Goal: Transaction & Acquisition: Purchase product/service

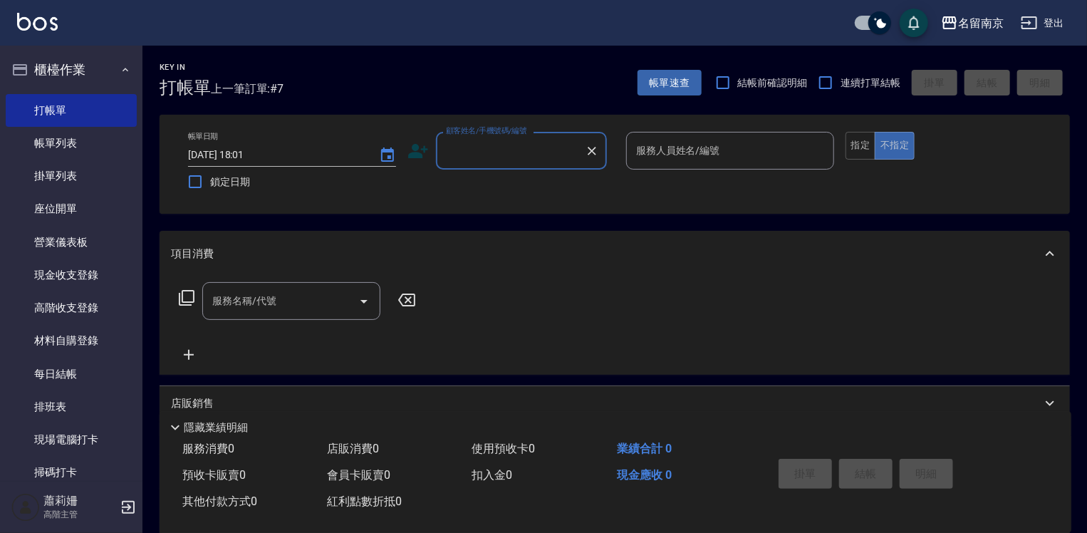
click at [510, 134] on label "顧客姓名/手機號碼/編號" at bounding box center [486, 130] width 81 height 11
click at [510, 138] on input "顧客姓名/手機號碼/編號" at bounding box center [510, 150] width 137 height 25
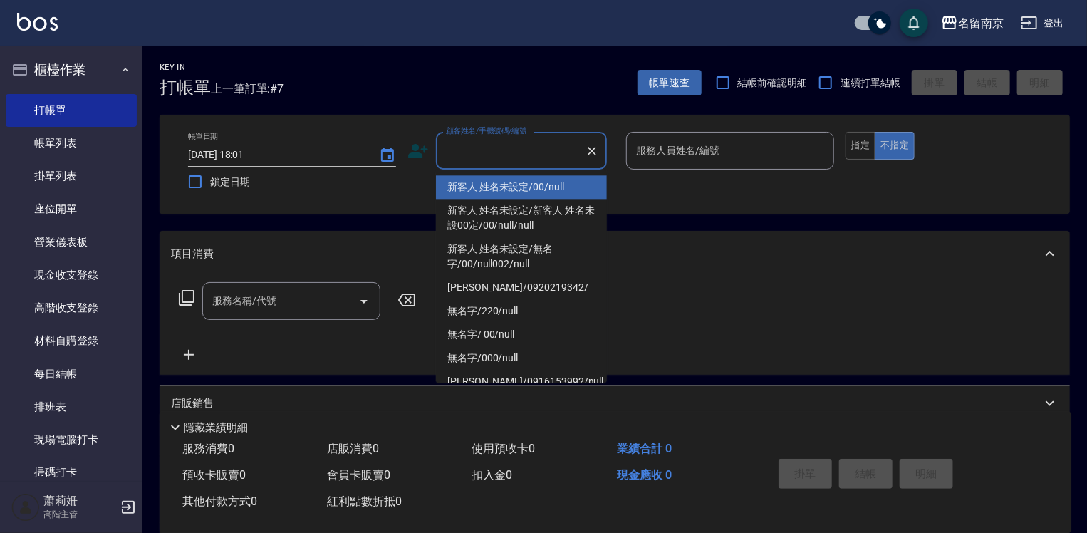
click at [515, 158] on input "顧客姓名/手機號碼/編號" at bounding box center [510, 150] width 137 height 25
type input "新客人 姓名未設定/00/null"
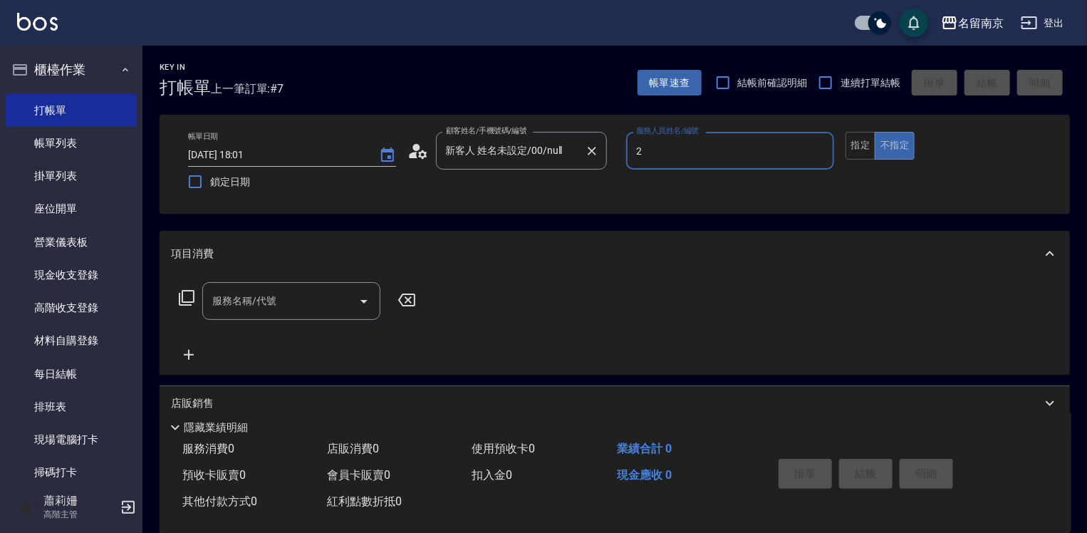
type input "[PERSON_NAME]-2"
type button "false"
click at [842, 145] on div "帳單日期 [DATE] 18:01 鎖定日期 顧客姓名/手機號碼/編號 新客人 姓名未設定/00/null 顧客姓名/手機號碼/編號 服務人員姓名/編號 [P…" at bounding box center [615, 164] width 876 height 65
click at [857, 148] on button "指定" at bounding box center [861, 146] width 31 height 28
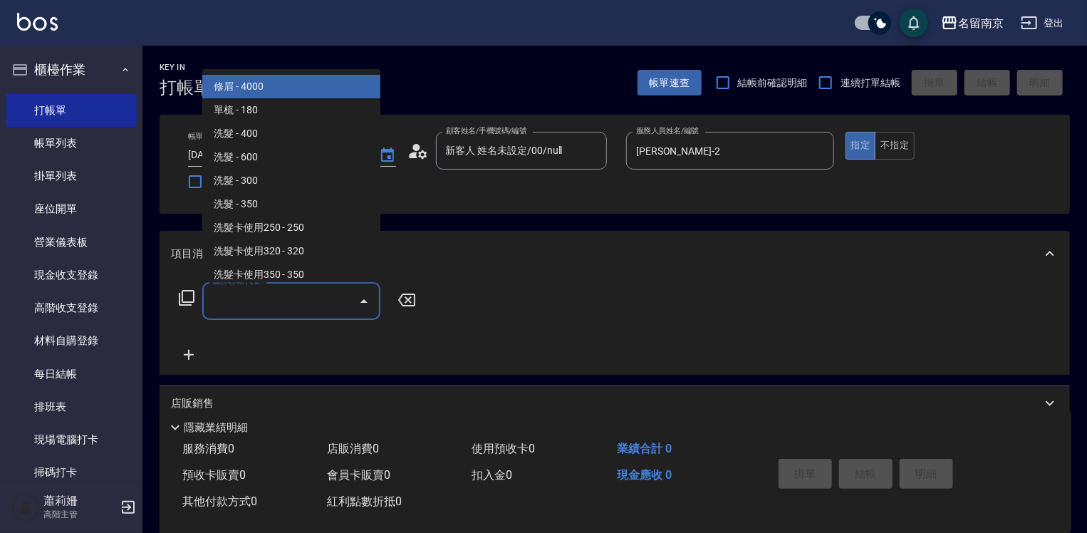
click at [282, 301] on input "服務名稱/代號" at bounding box center [281, 301] width 144 height 25
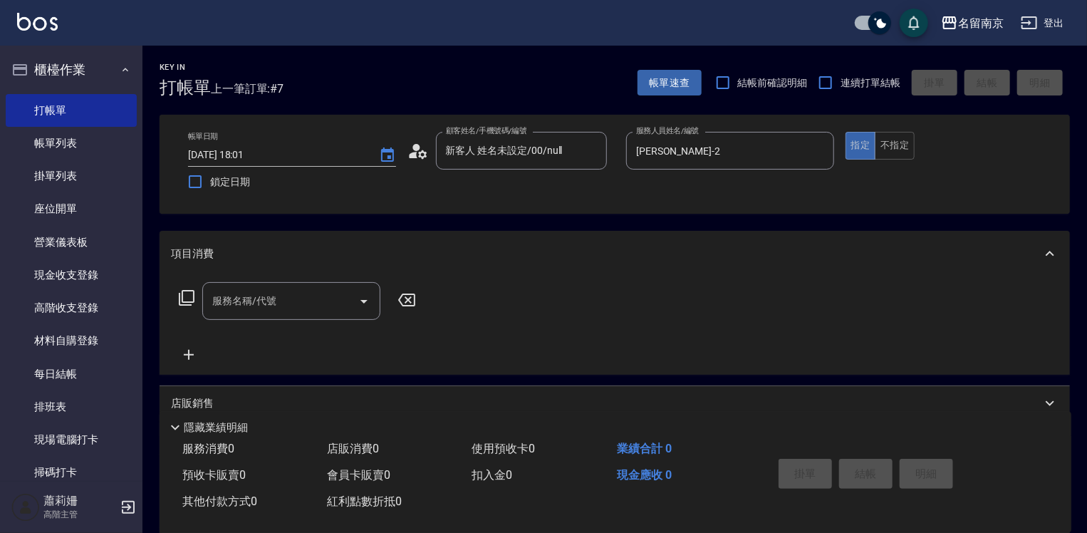
click at [194, 296] on icon at bounding box center [187, 298] width 16 height 16
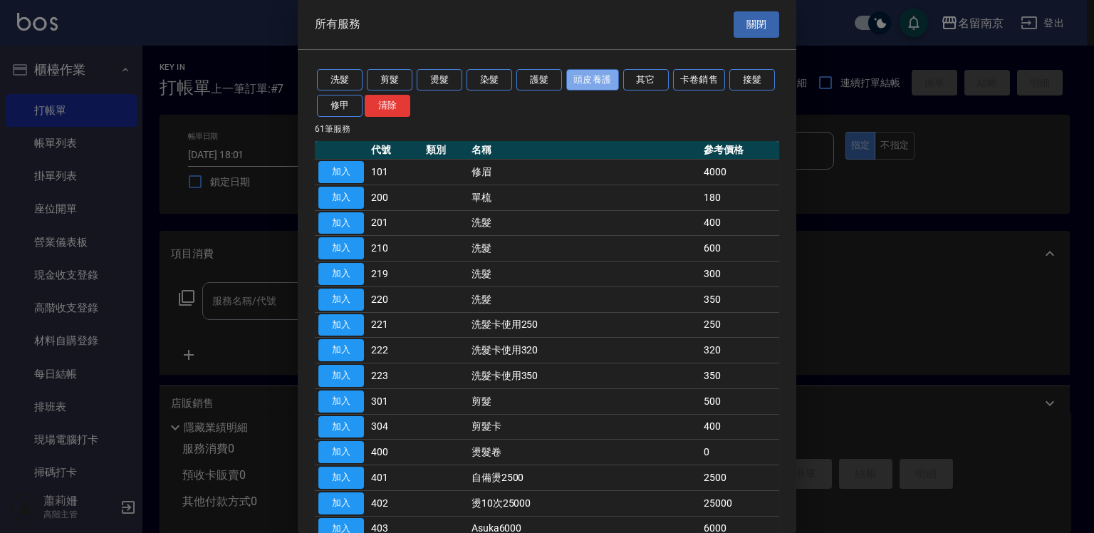
click at [595, 71] on button "頭皮養護" at bounding box center [592, 80] width 53 height 22
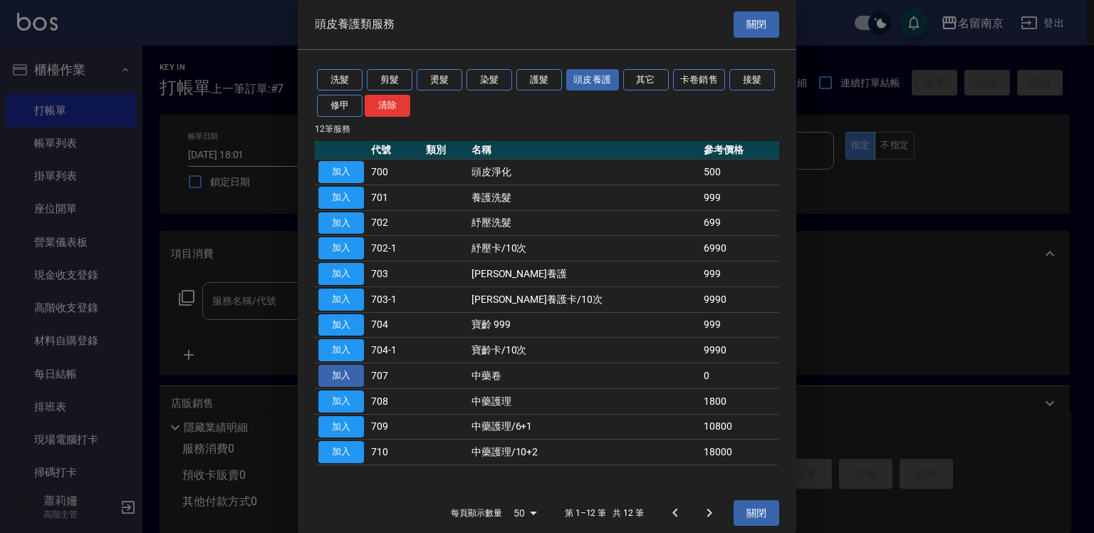
click at [359, 378] on button "加入" at bounding box center [341, 376] width 46 height 22
type input "中藥卷(707)"
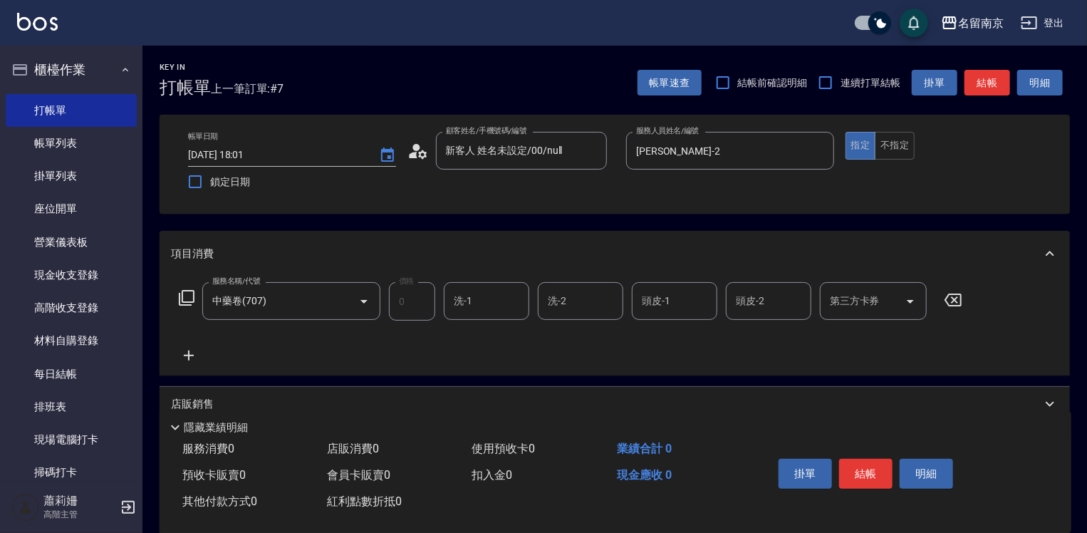
drag, startPoint x: 497, startPoint y: 302, endPoint x: 508, endPoint y: 306, distance: 12.2
click at [505, 305] on input "洗-1" at bounding box center [486, 301] width 73 height 25
type input "[PERSON_NAME]-2"
click at [868, 463] on button "結帳" at bounding box center [865, 474] width 53 height 30
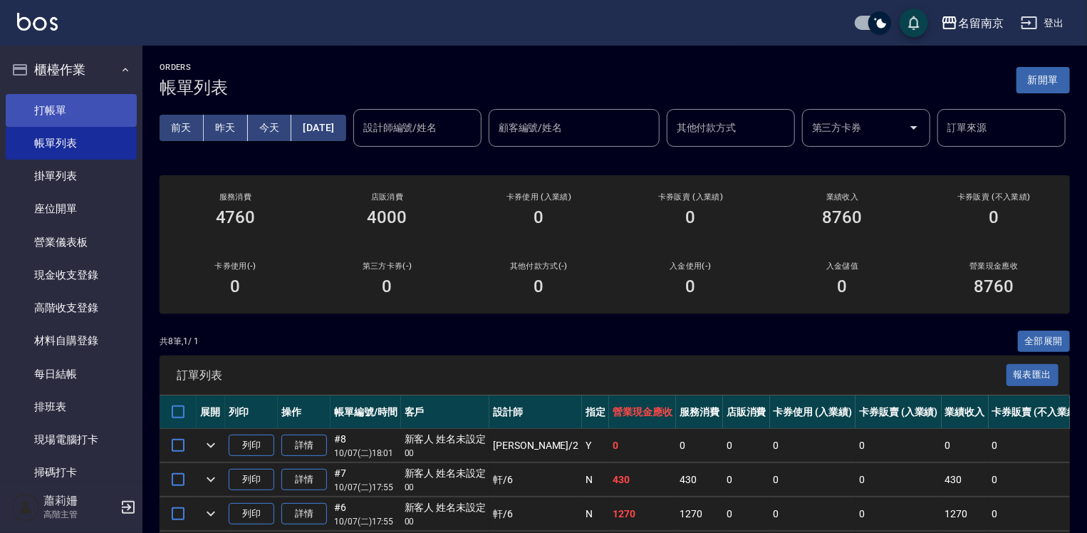
click at [91, 104] on link "打帳單" at bounding box center [71, 110] width 131 height 33
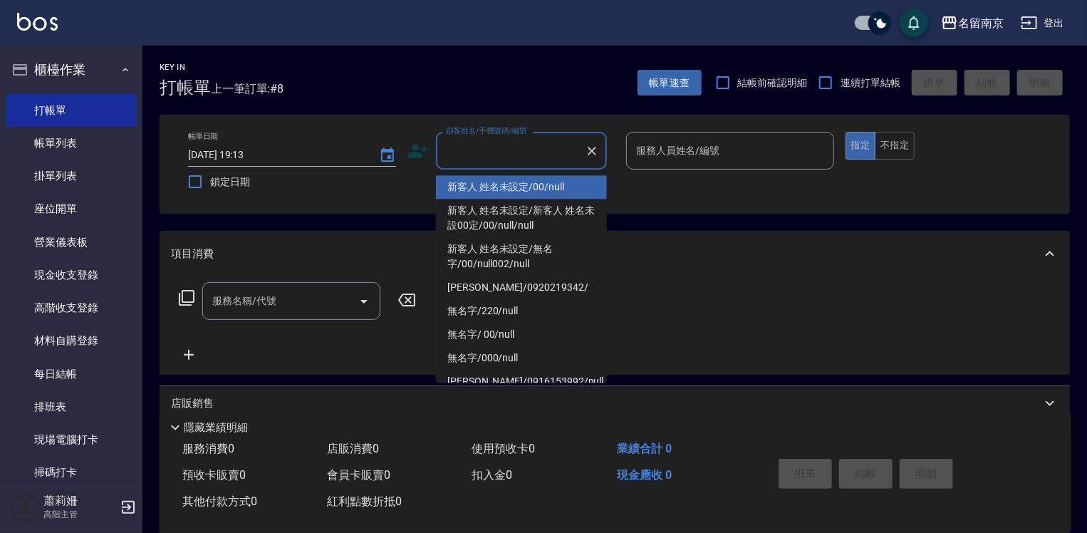
drag, startPoint x: 507, startPoint y: 153, endPoint x: 514, endPoint y: 157, distance: 7.3
click at [509, 155] on input "顧客姓名/手機號碼/編號" at bounding box center [510, 150] width 137 height 25
type input "新客人 姓名未設定/00/null"
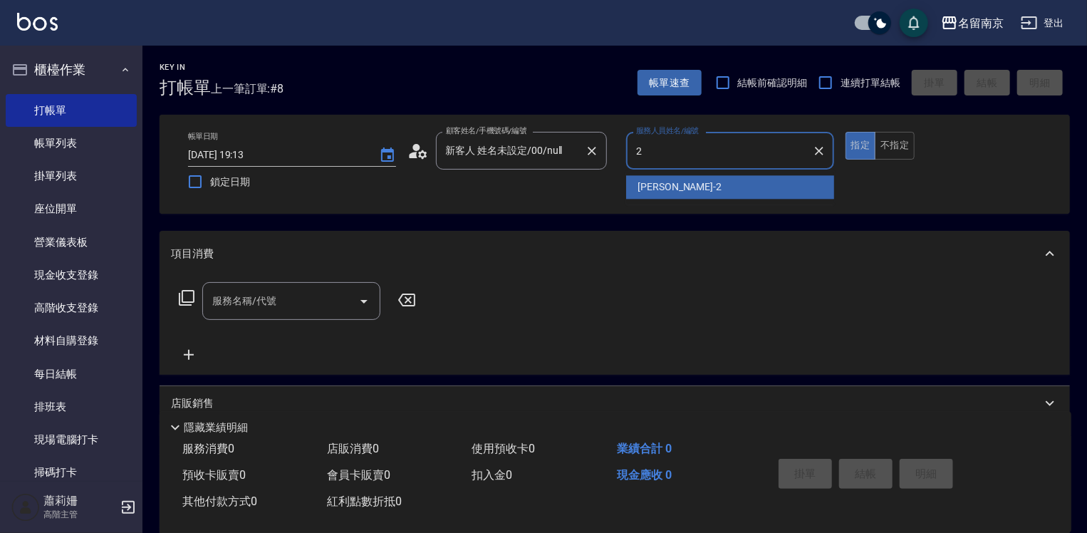
type input "[PERSON_NAME]-2"
type button "true"
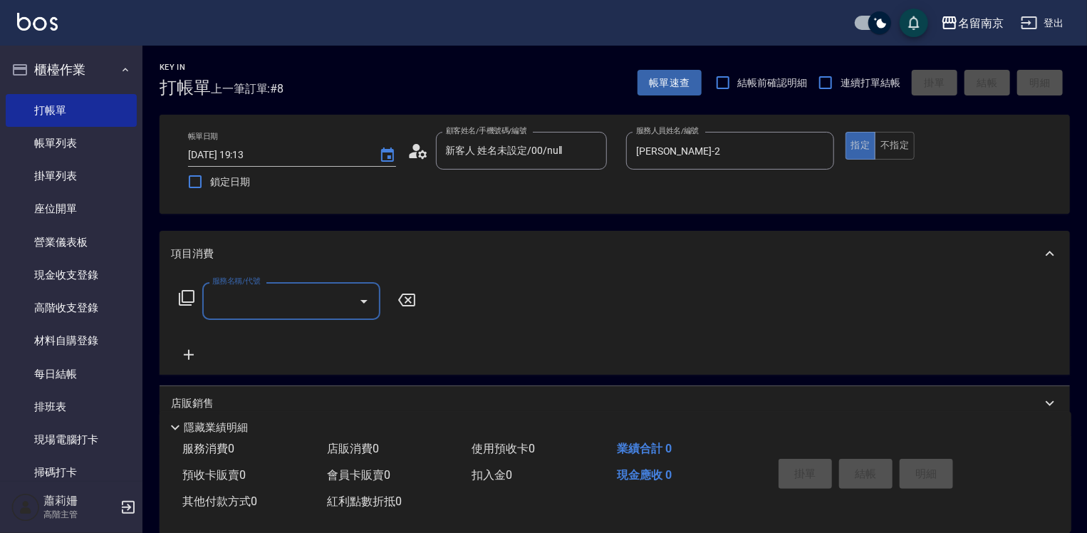
click at [185, 292] on icon at bounding box center [186, 297] width 17 height 17
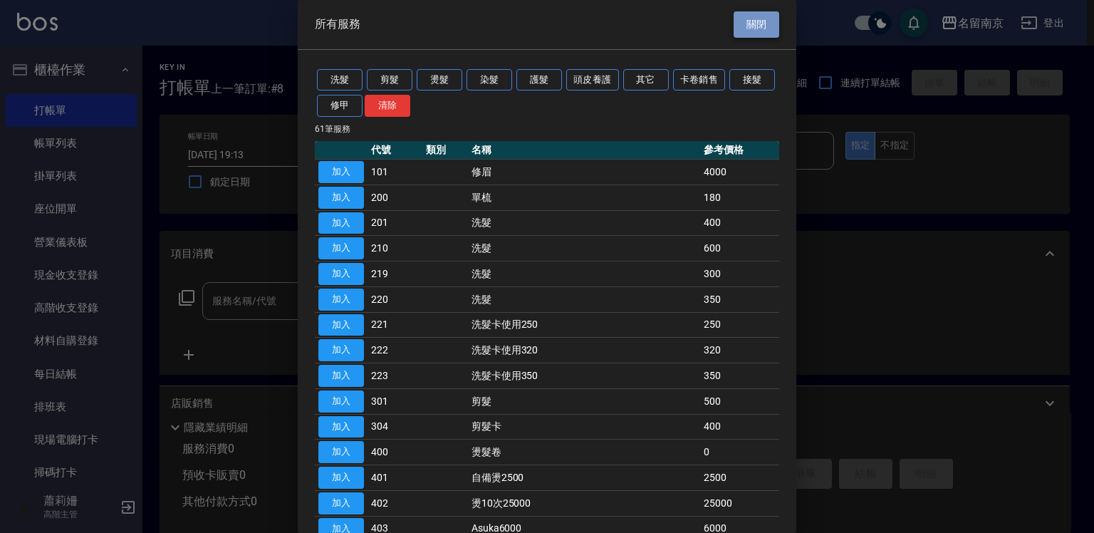
click at [741, 24] on button "關閉" at bounding box center [757, 24] width 46 height 26
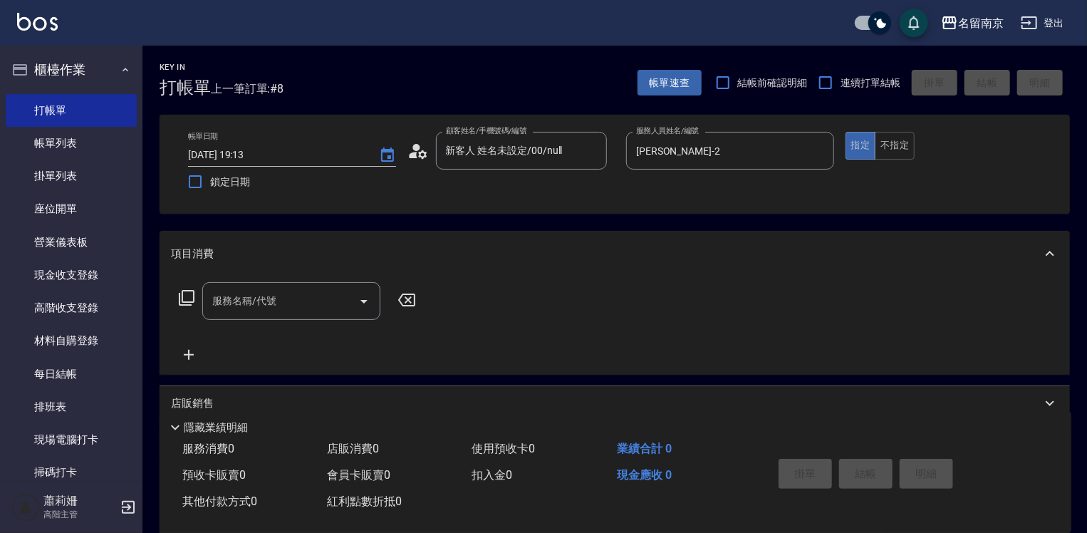
drag, startPoint x: 279, startPoint y: 306, endPoint x: 379, endPoint y: 299, distance: 100.0
click at [305, 303] on input "服務名稱/代號" at bounding box center [281, 301] width 144 height 25
click at [273, 312] on input "222" at bounding box center [281, 301] width 144 height 25
click at [325, 333] on span "洗髮卡使用320 - 320" at bounding box center [291, 338] width 178 height 24
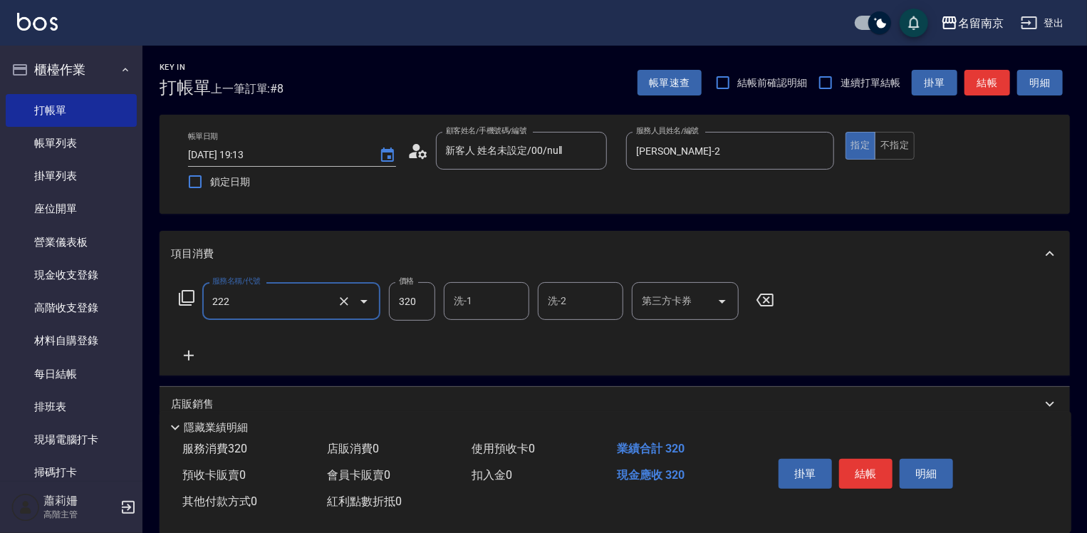
click at [308, 303] on input "222" at bounding box center [271, 301] width 125 height 25
click at [301, 299] on input "222" at bounding box center [271, 301] width 125 height 25
click at [276, 343] on span "洗髮卡使用320 - 320" at bounding box center [291, 338] width 178 height 24
type input "洗髮卡使用320(222)"
click at [343, 301] on icon "Clear" at bounding box center [344, 301] width 9 height 9
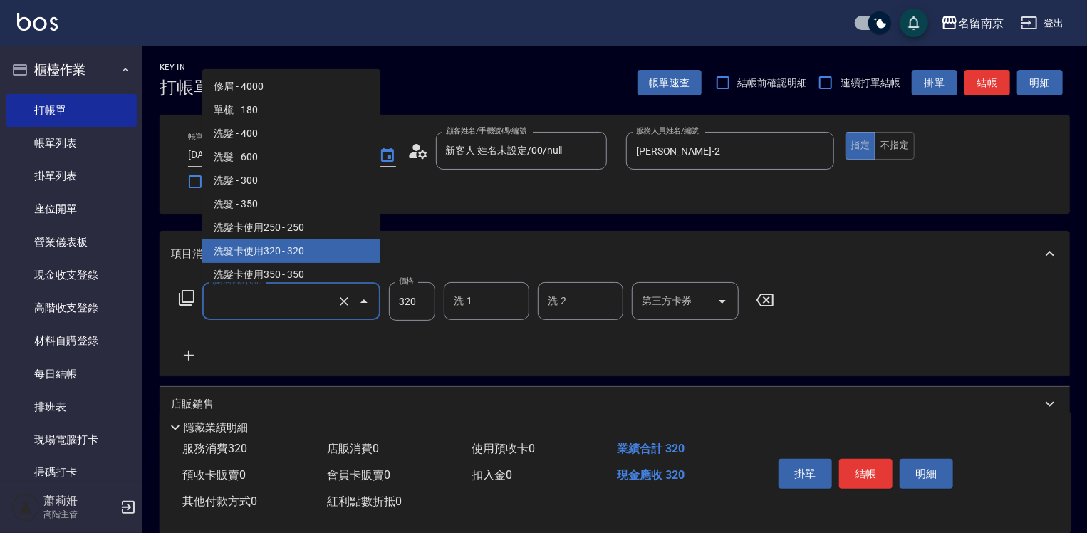
click at [268, 302] on input "服務名稱/代號" at bounding box center [271, 301] width 125 height 25
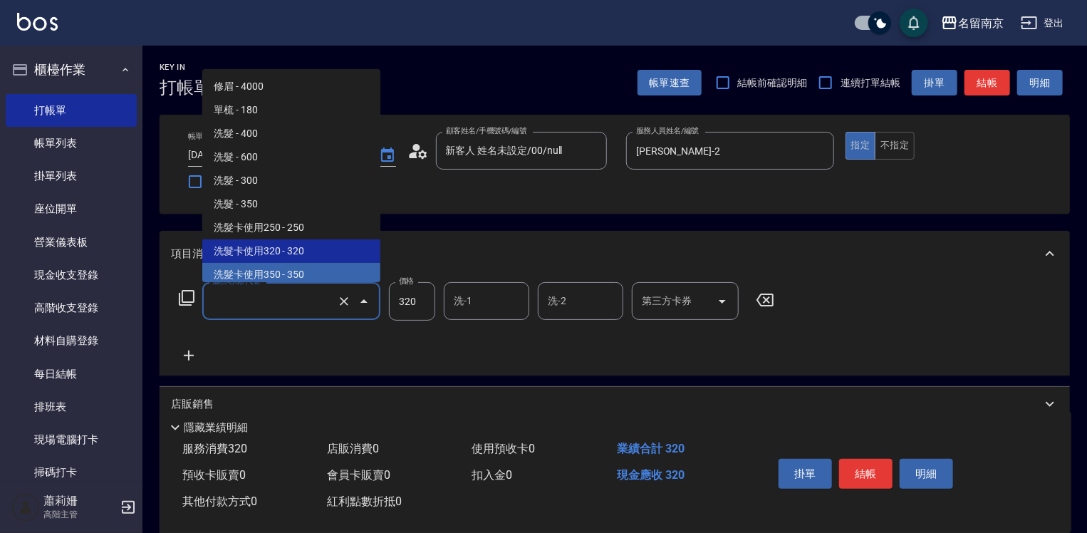
click at [284, 264] on span "洗髮卡使用350 - 350" at bounding box center [291, 275] width 178 height 24
type input "洗髮卡使用350(223)"
type input "350"
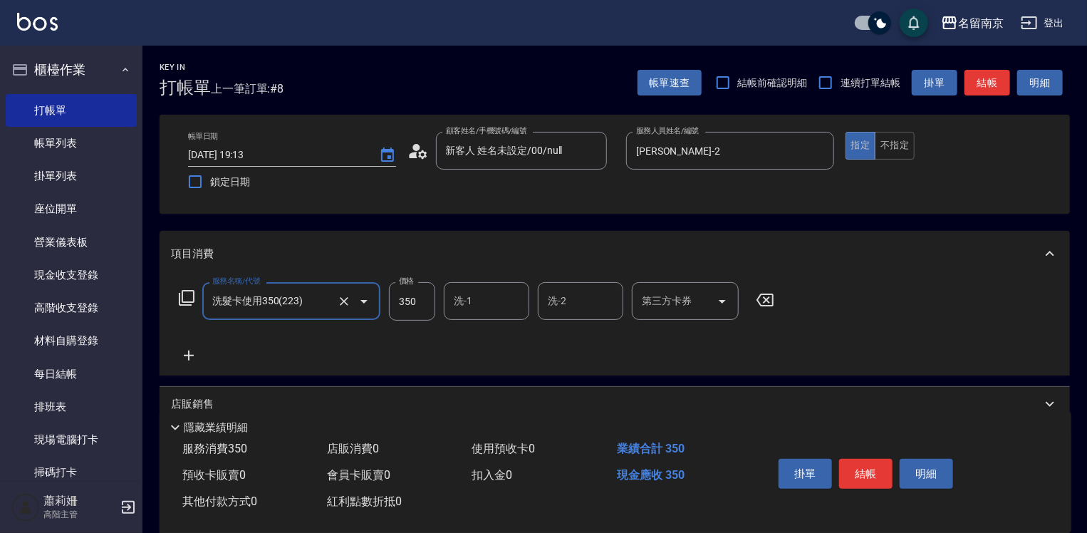
type input "洗髮卡使用350(223)"
click at [474, 302] on input "洗-1" at bounding box center [486, 301] width 73 height 25
type input "[PERSON_NAME]-2"
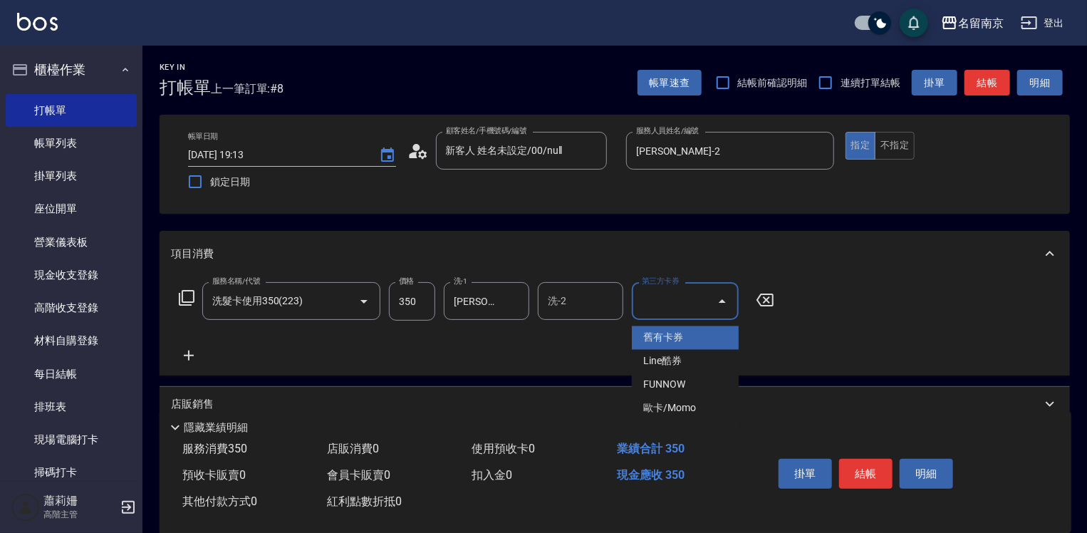
click at [667, 291] on input "第三方卡券" at bounding box center [674, 301] width 73 height 25
click at [660, 335] on span "舊有卡券" at bounding box center [685, 338] width 107 height 24
type input "舊有卡券"
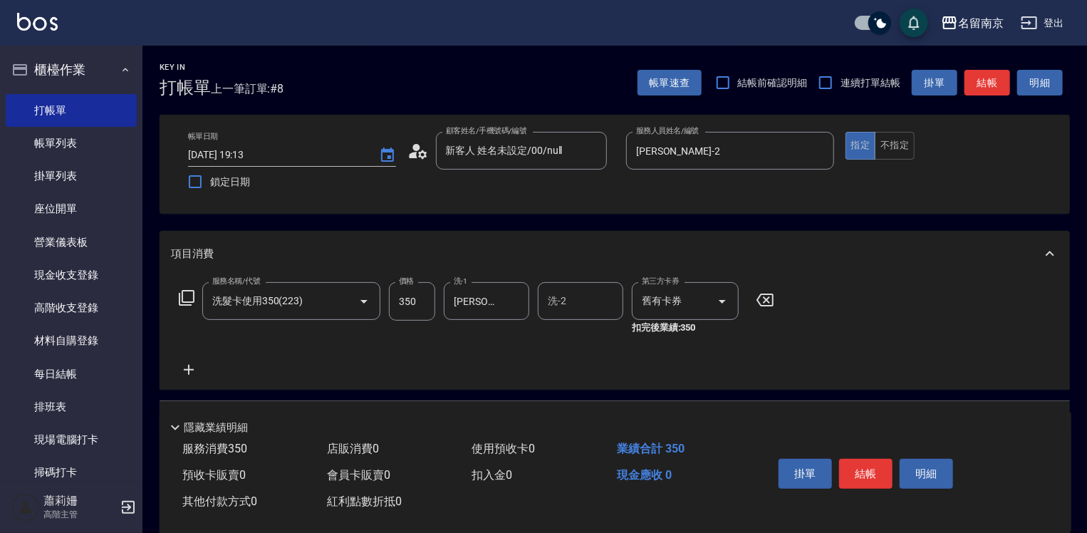
drag, startPoint x: 190, startPoint y: 368, endPoint x: 190, endPoint y: 331, distance: 36.3
click at [189, 368] on icon at bounding box center [189, 369] width 36 height 17
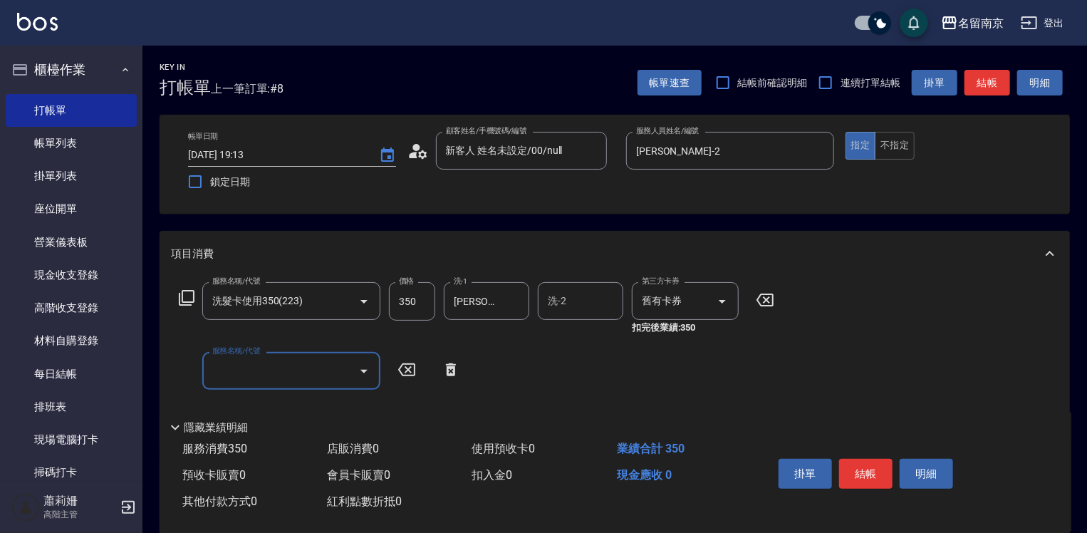
click at [189, 295] on icon at bounding box center [186, 297] width 17 height 17
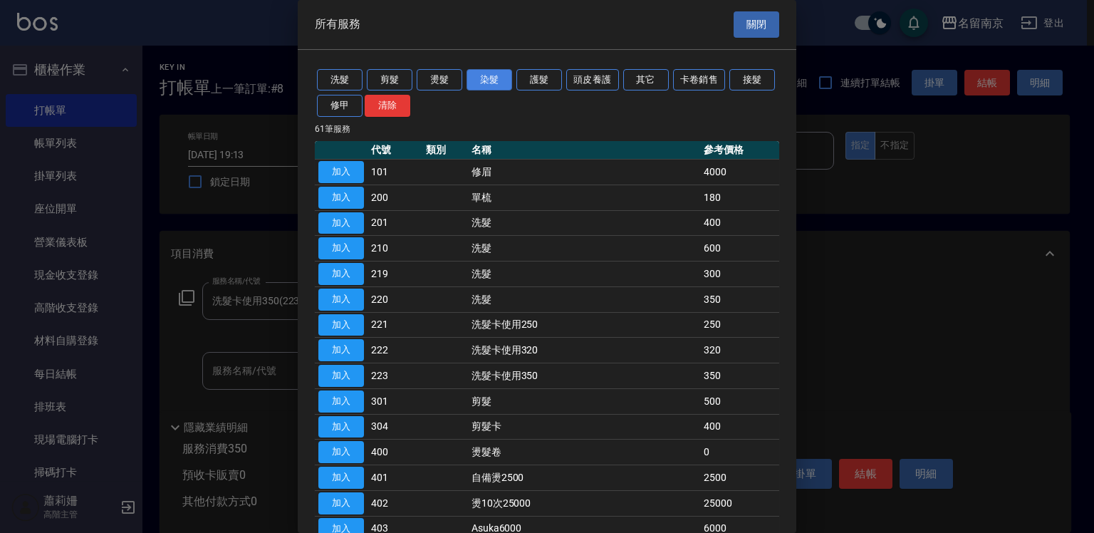
click at [490, 77] on button "染髮" at bounding box center [490, 80] width 46 height 22
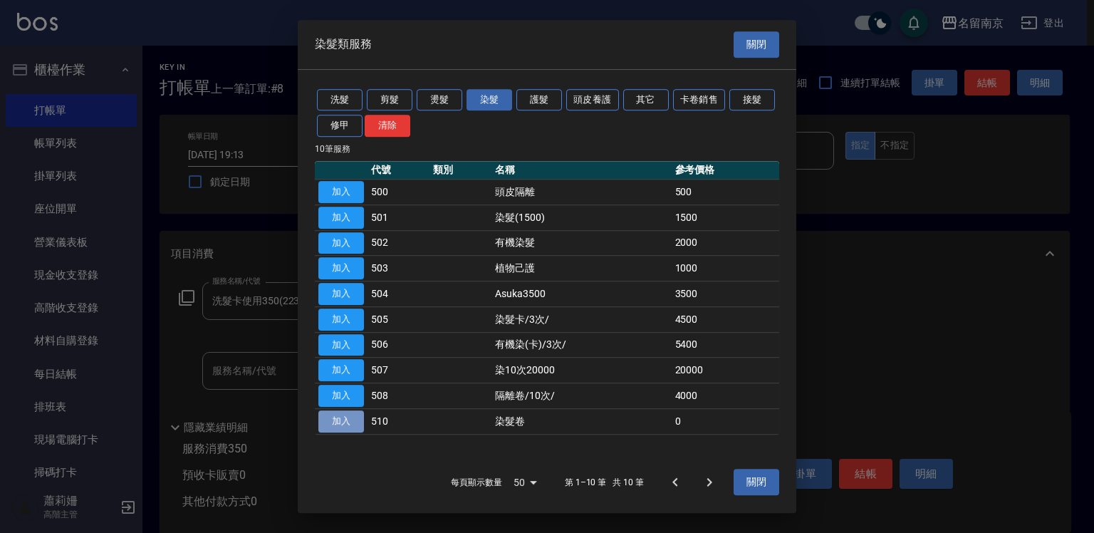
click at [346, 420] on button "加入" at bounding box center [341, 421] width 46 height 22
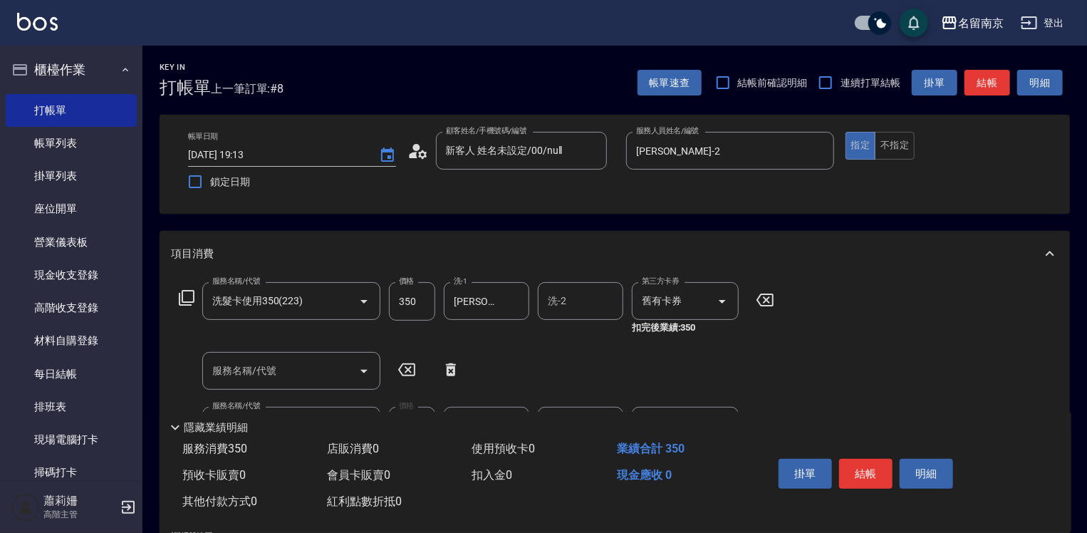
scroll to position [71, 0]
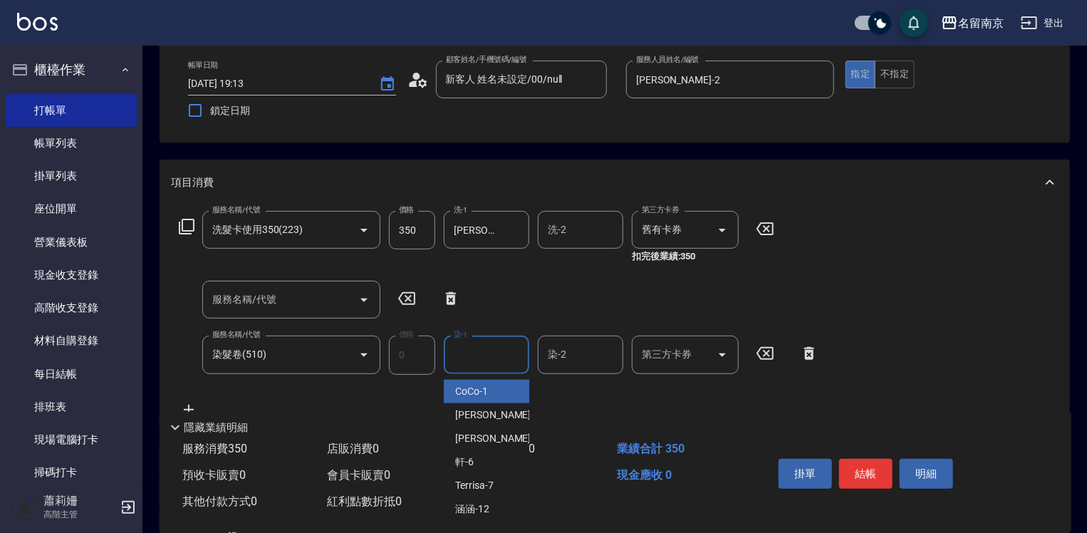
drag, startPoint x: 478, startPoint y: 358, endPoint x: 484, endPoint y: 353, distance: 7.7
click at [482, 356] on input "染-1" at bounding box center [486, 354] width 73 height 25
type input "[PERSON_NAME]-2"
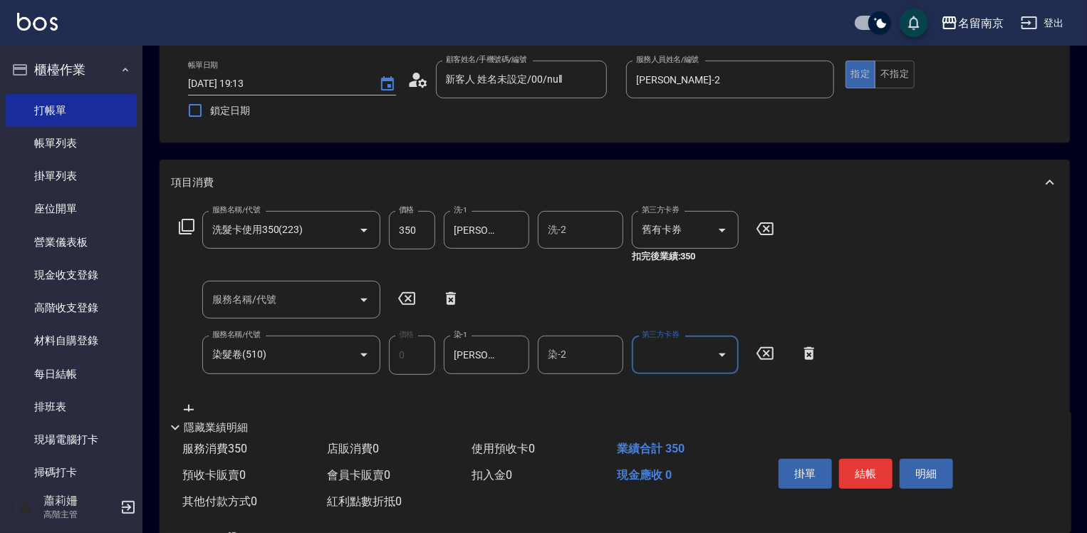
scroll to position [289, 0]
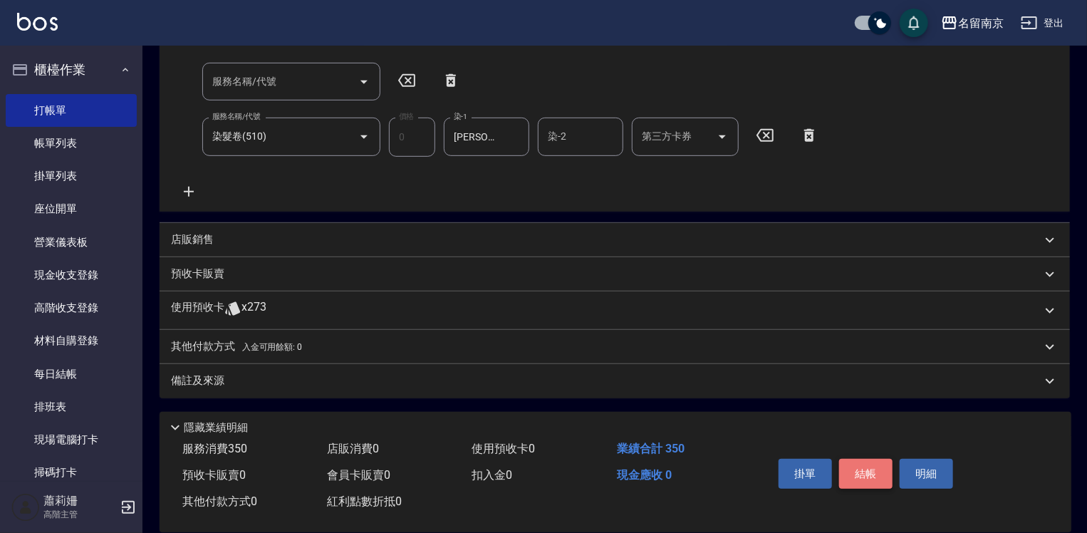
click at [851, 465] on button "結帳" at bounding box center [865, 474] width 53 height 30
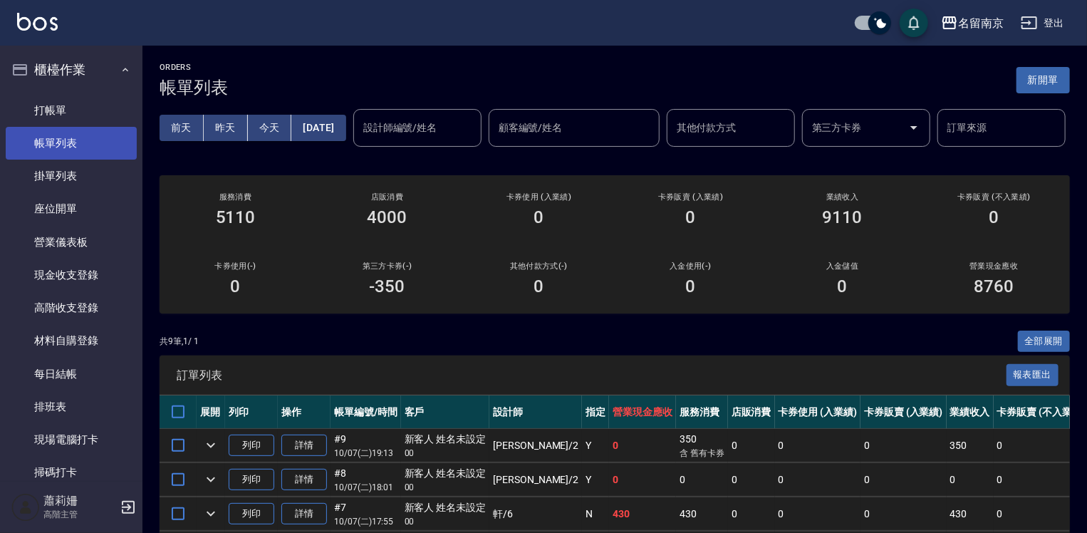
click at [75, 142] on link "帳單列表" at bounding box center [71, 143] width 131 height 33
click at [303, 457] on link "詳情" at bounding box center [304, 446] width 46 height 22
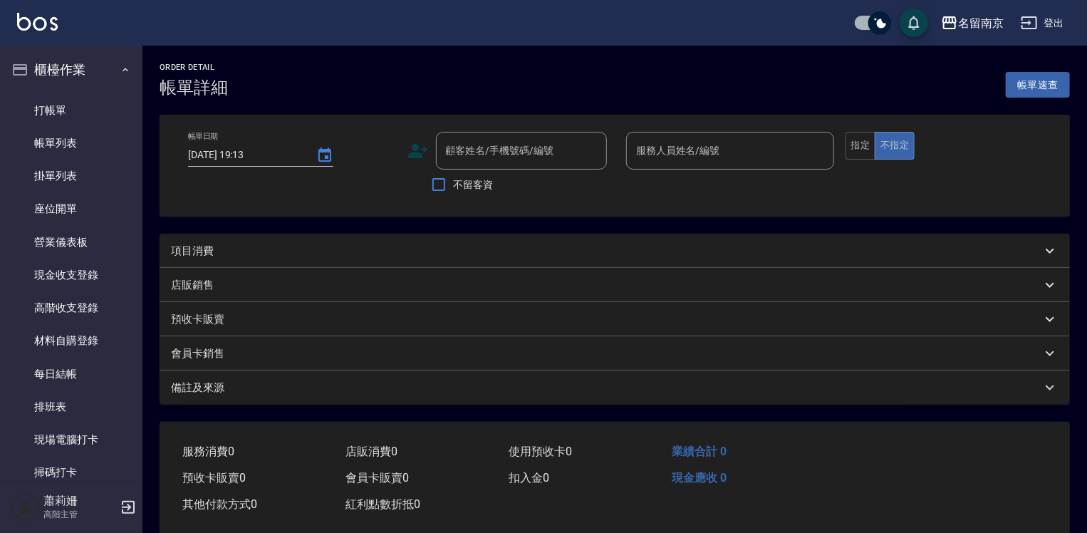
type input "[PERSON_NAME]-2"
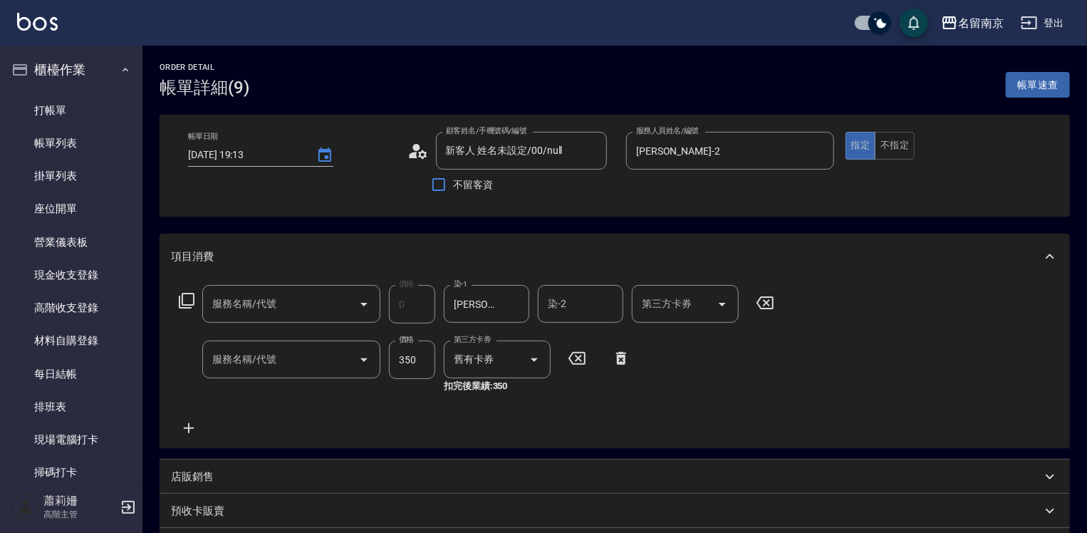
type input "新客人 姓名未設定/00/null"
type input "染髮卷(510)"
type input "洗髮卡使用350(223)"
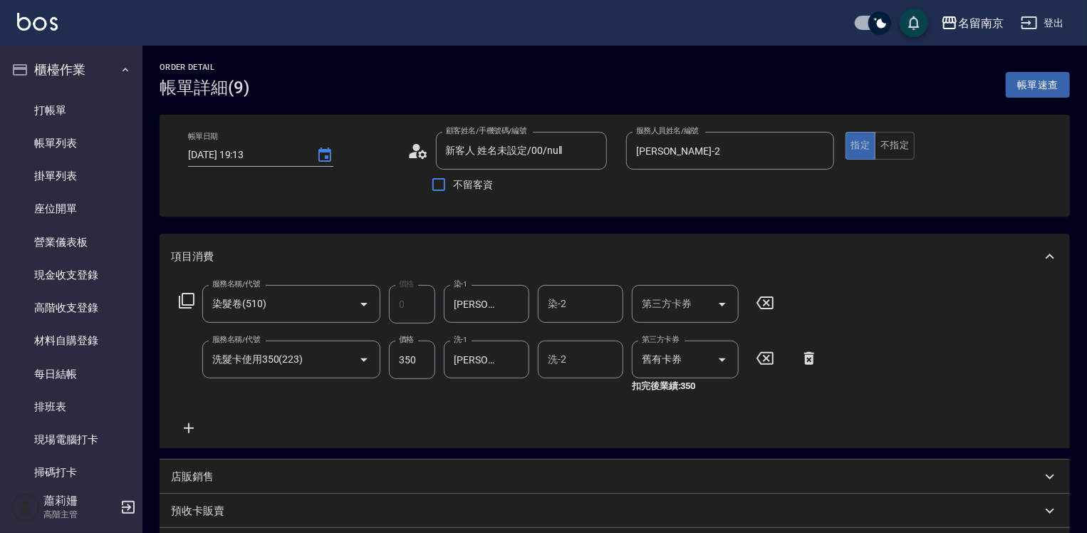
click at [188, 428] on icon at bounding box center [189, 428] width 10 height 10
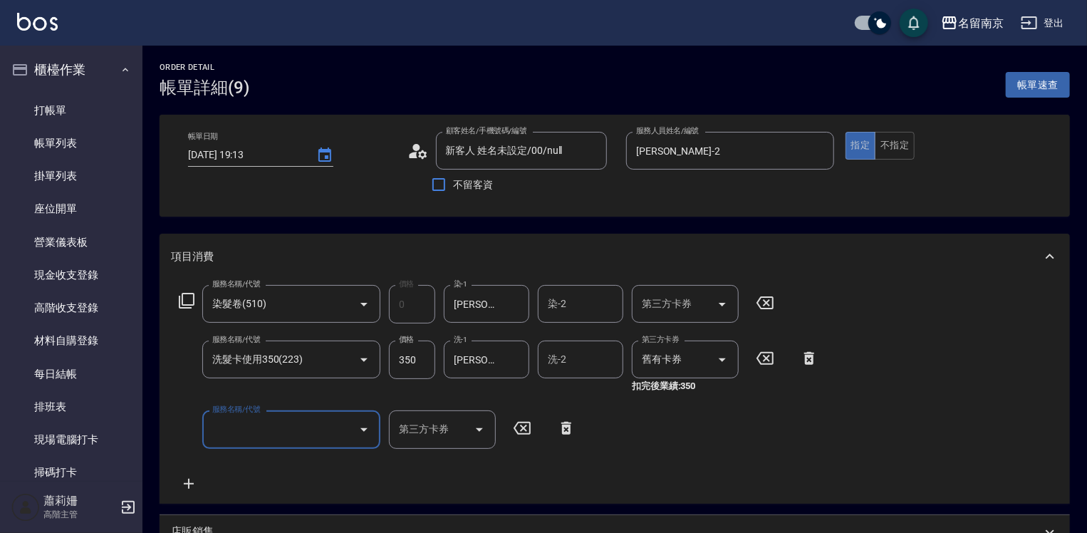
click at [182, 296] on icon at bounding box center [187, 301] width 16 height 16
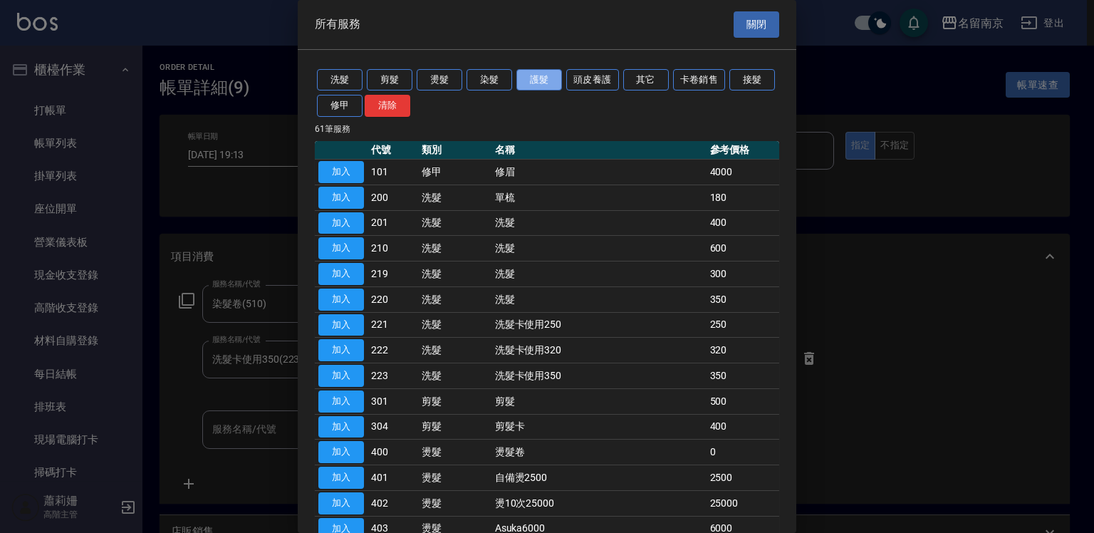
click at [536, 79] on button "護髮" at bounding box center [540, 80] width 46 height 22
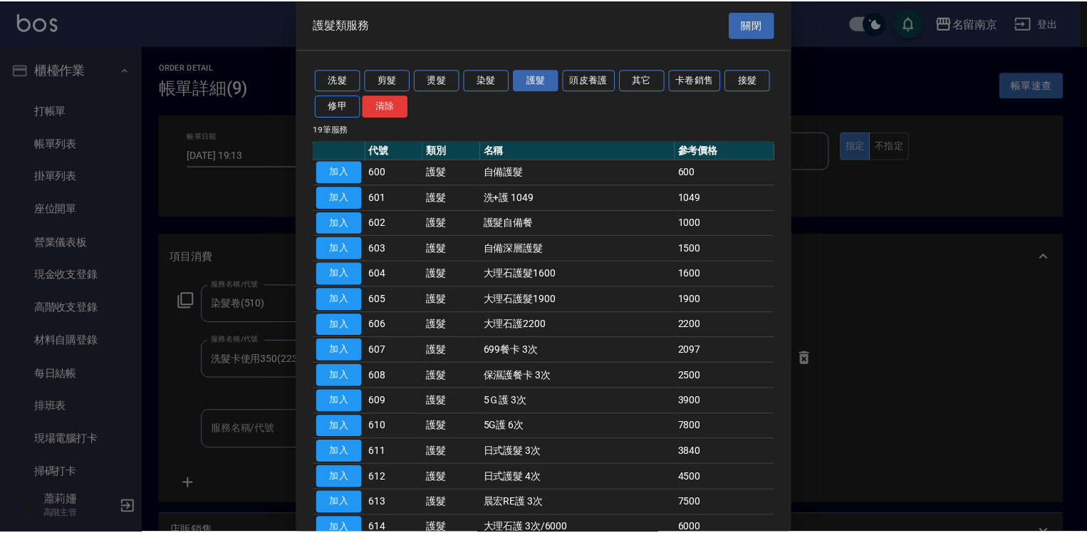
scroll to position [142, 0]
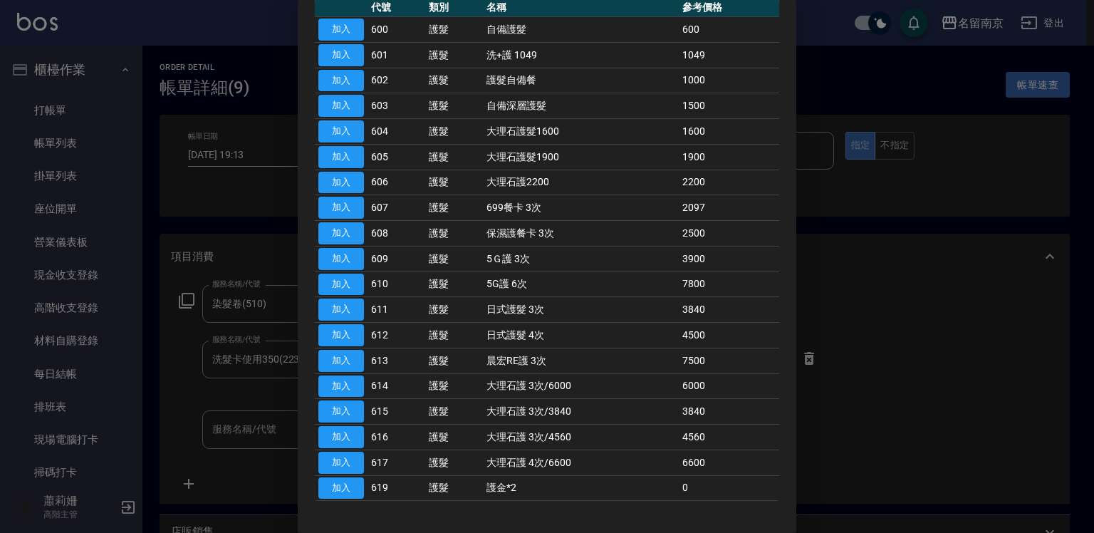
click at [364, 482] on td "加入" at bounding box center [341, 488] width 53 height 26
click at [360, 482] on button "加入" at bounding box center [341, 488] width 46 height 22
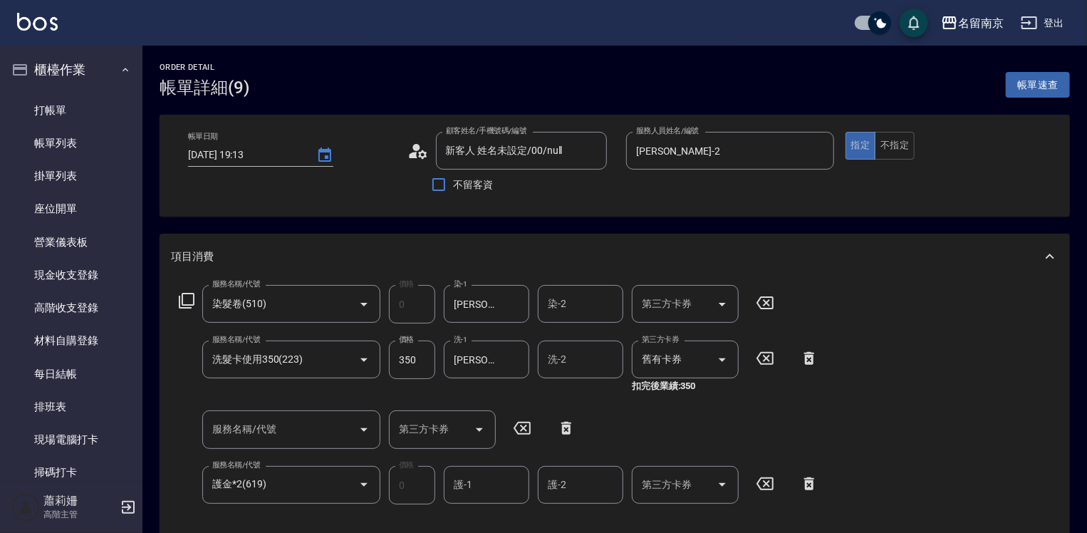
scroll to position [71, 0]
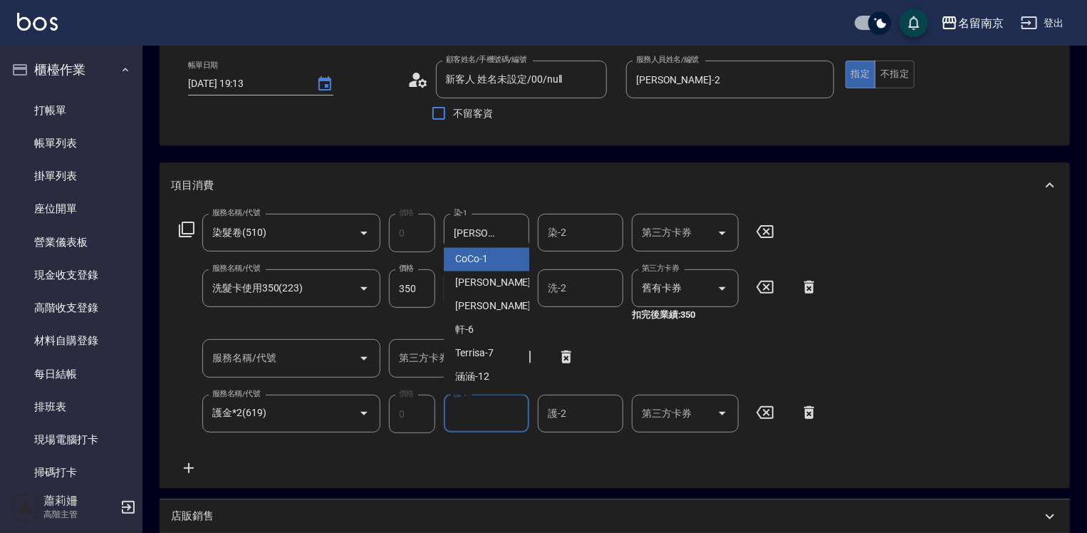
drag, startPoint x: 499, startPoint y: 419, endPoint x: 533, endPoint y: 410, distance: 34.6
click at [502, 413] on input "護-1" at bounding box center [486, 413] width 73 height 25
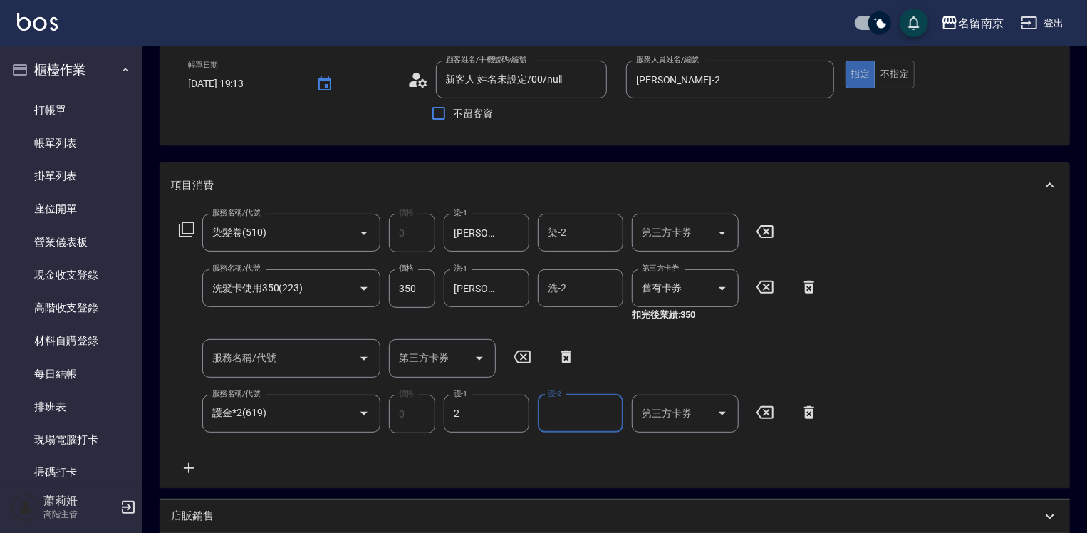
type input "[PERSON_NAME]-2"
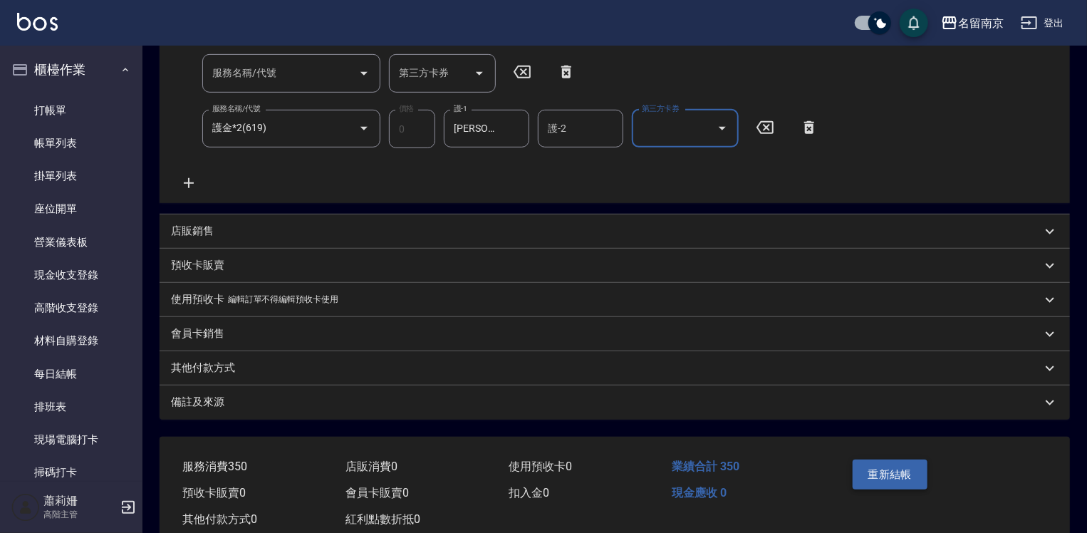
click at [901, 474] on button "重新結帳" at bounding box center [891, 475] width 76 height 30
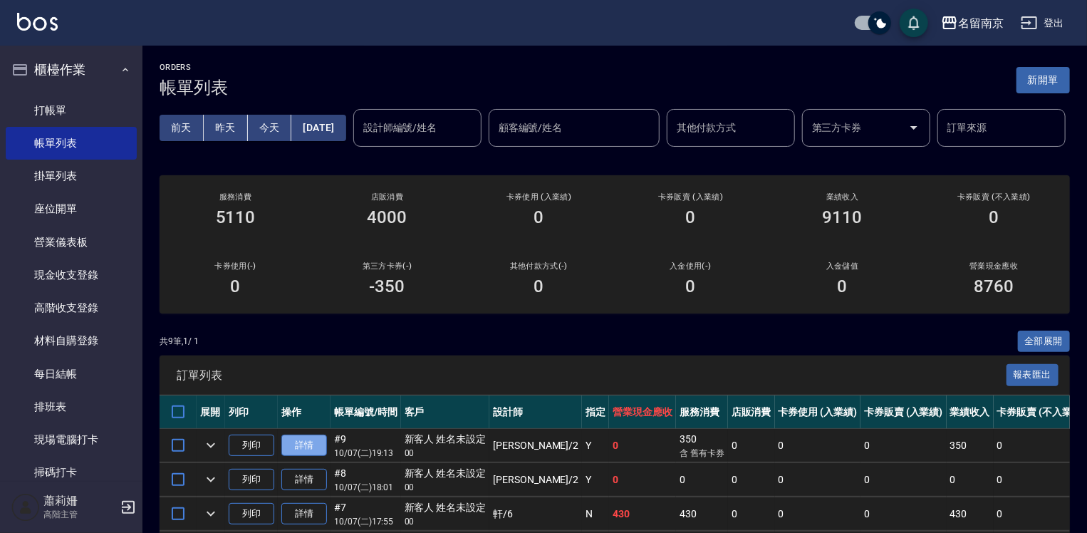
click at [303, 457] on link "詳情" at bounding box center [304, 446] width 46 height 22
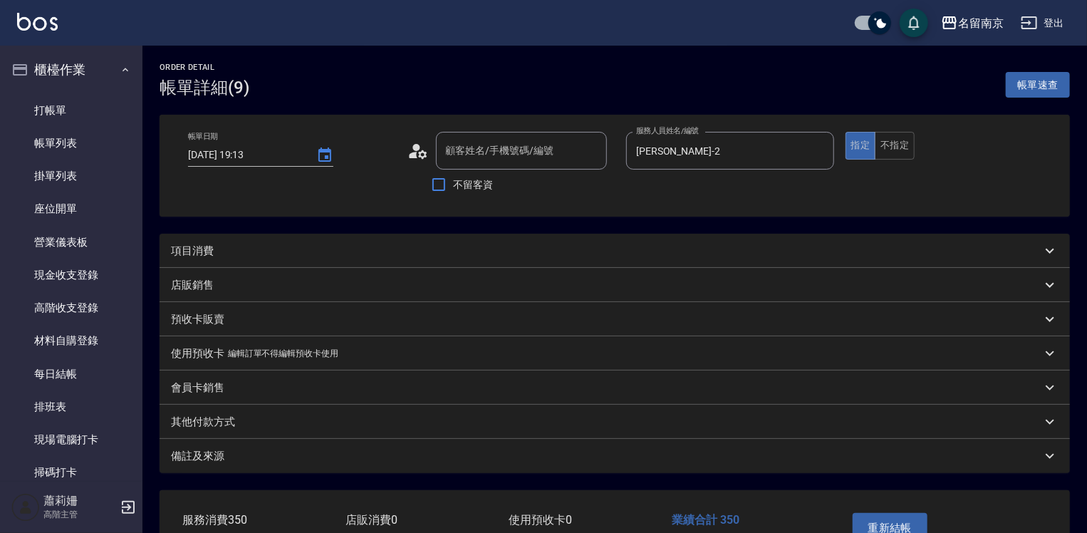
type input "[DATE] 19:13"
type input "[PERSON_NAME]-2"
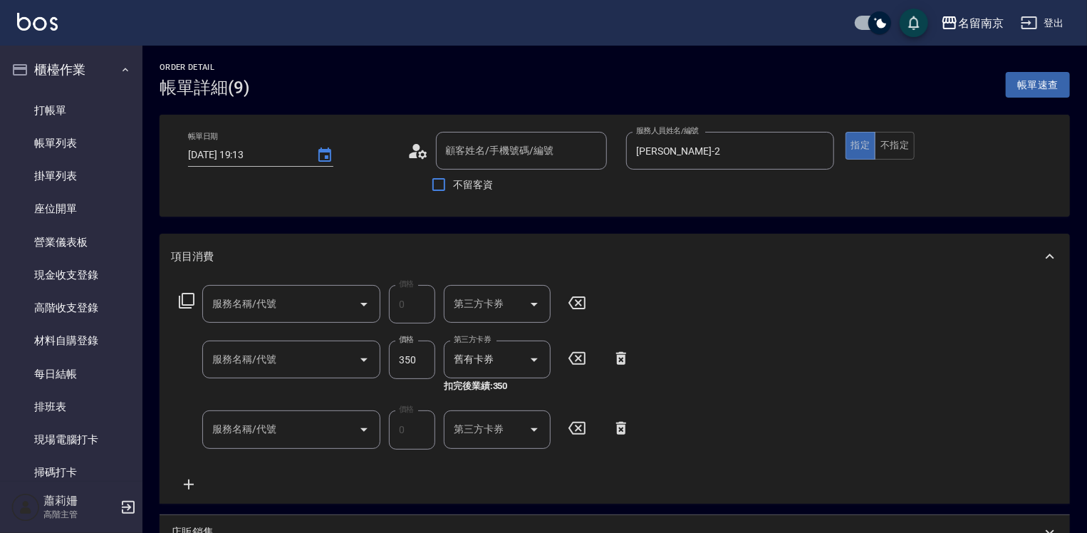
type input "新客人 姓名未設定/00/null"
type input "護金*2(619)"
type input "洗髮卡使用350(223)"
type input "染髮卷(510)"
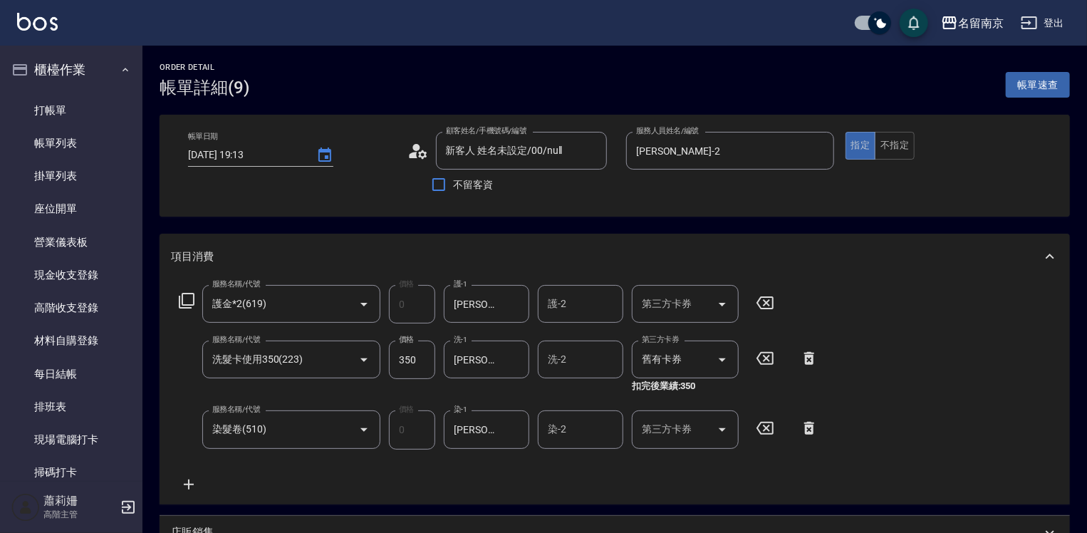
scroll to position [285, 0]
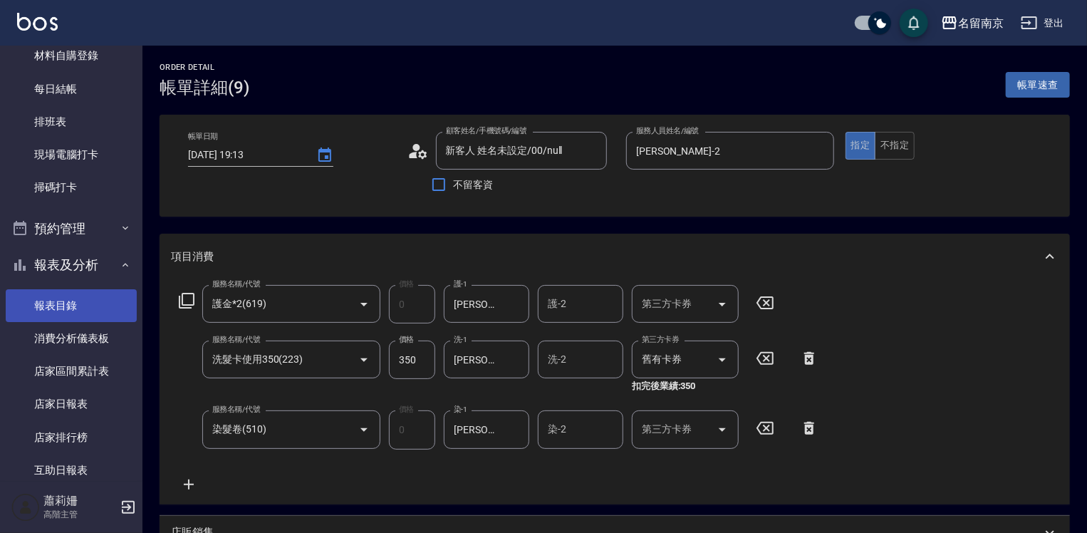
click at [81, 306] on link "報表目錄" at bounding box center [71, 305] width 131 height 33
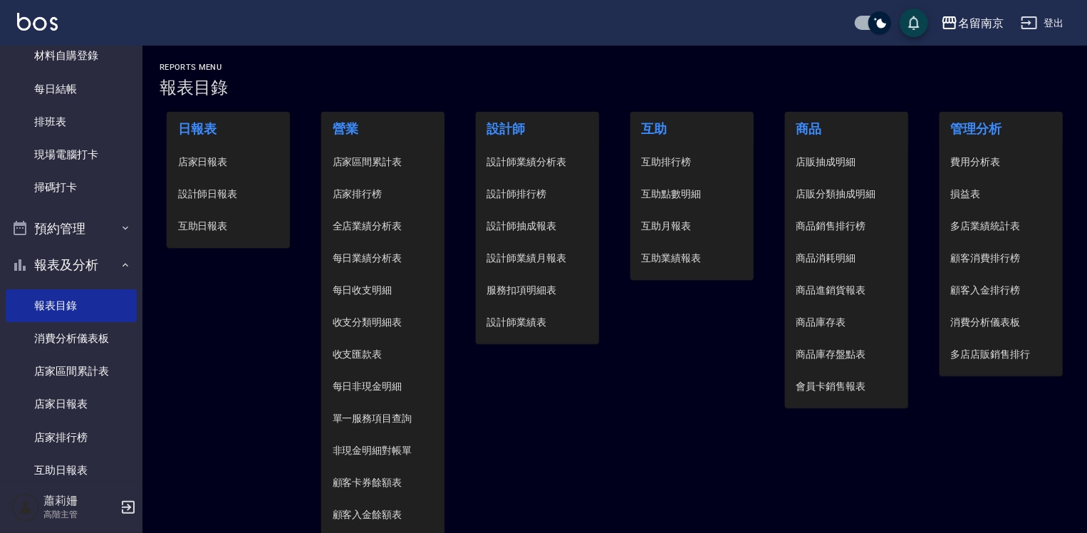
click at [237, 194] on span "設計師日報表" at bounding box center [228, 194] width 101 height 15
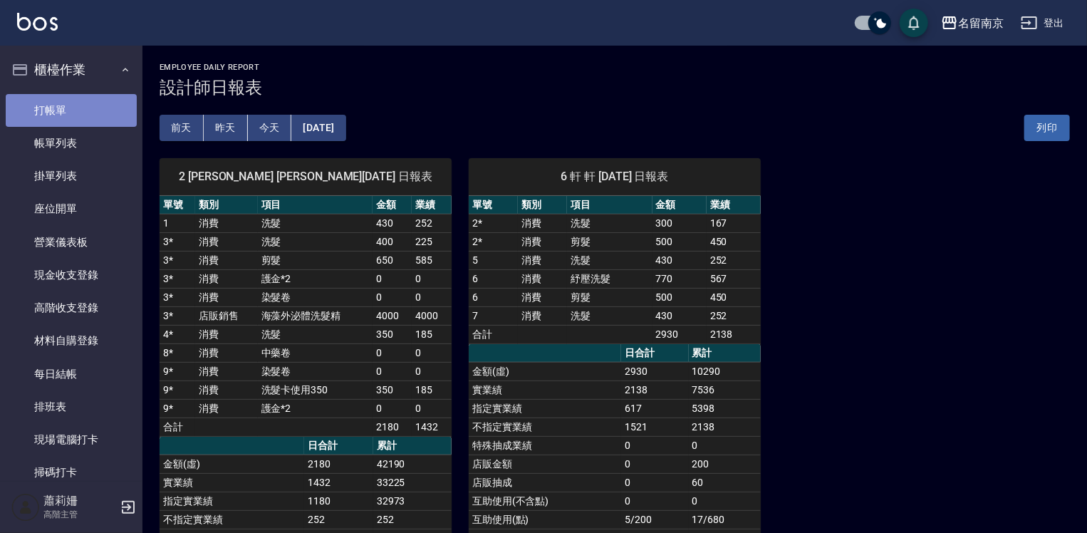
click at [91, 106] on link "打帳單" at bounding box center [71, 110] width 131 height 33
